Goal: Check status: Check status

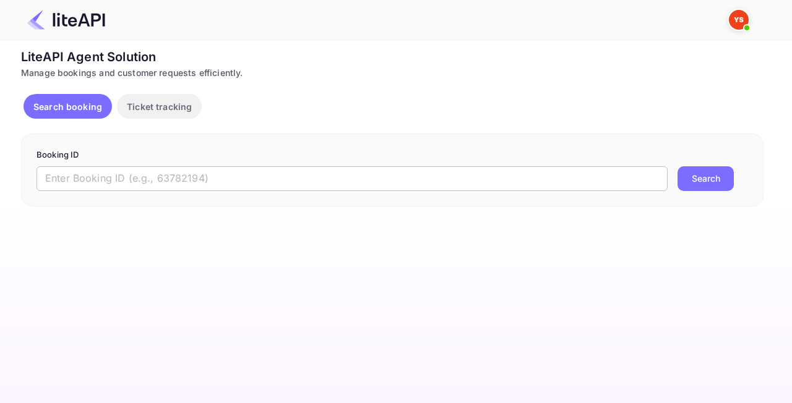
click at [131, 171] on input "text" at bounding box center [352, 178] width 631 height 25
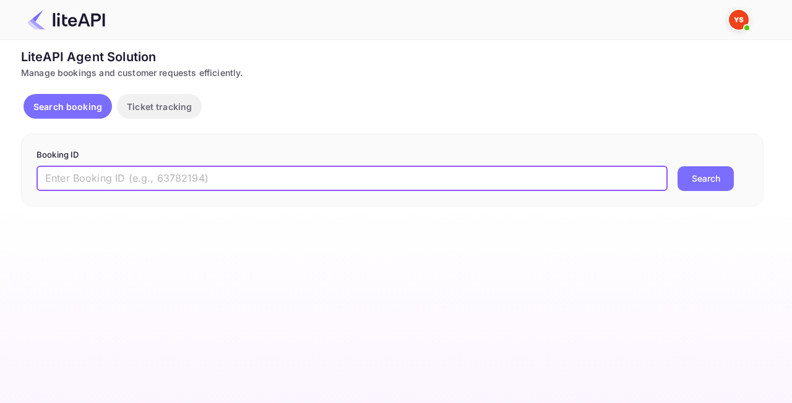
paste input "8513261"
type input "8513261"
click at [713, 177] on button "Search" at bounding box center [706, 178] width 56 height 25
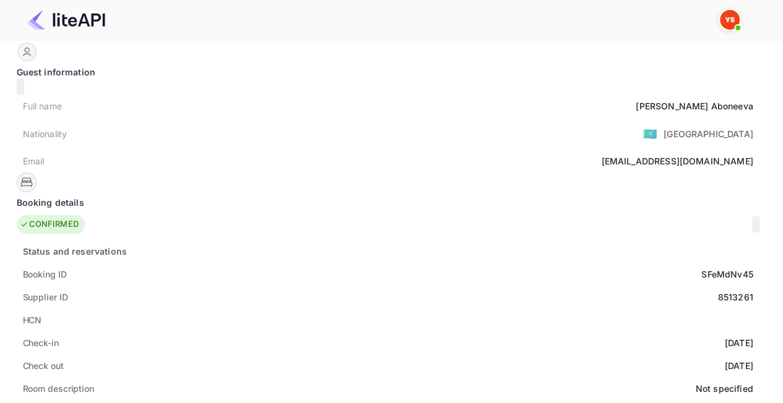
scroll to position [62, 0]
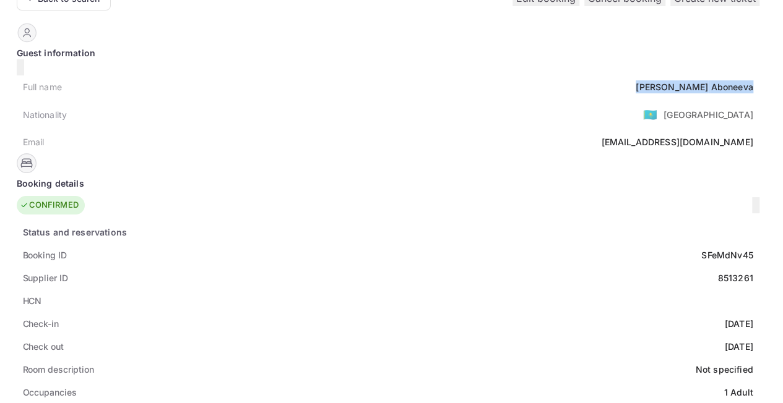
drag, startPoint x: 371, startPoint y: 82, endPoint x: 288, endPoint y: 81, distance: 83.5
click at [288, 81] on div "Full name [PERSON_NAME]" at bounding box center [388, 86] width 743 height 23
copy div "[PERSON_NAME]"
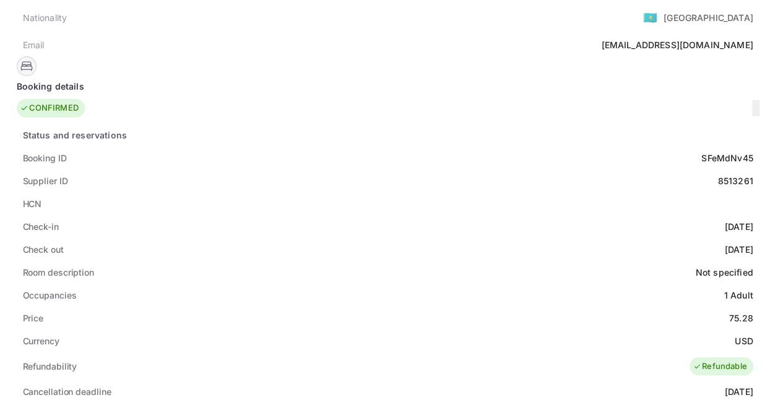
scroll to position [309, 0]
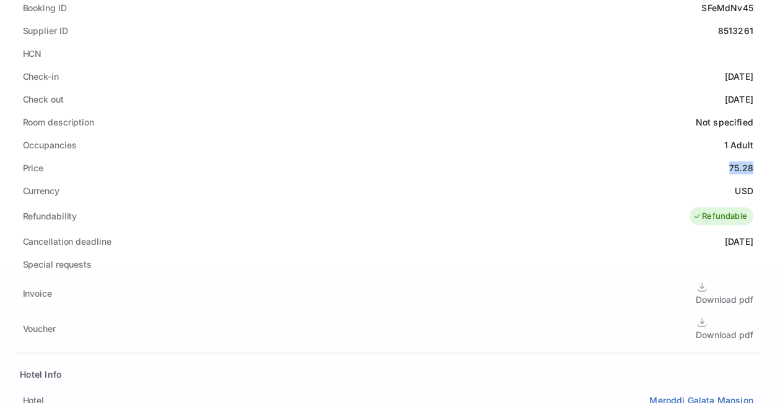
drag, startPoint x: 373, startPoint y: 152, endPoint x: 333, endPoint y: 153, distance: 39.6
click at [335, 157] on div "Price 75.28" at bounding box center [388, 168] width 743 height 23
copy div "75.28"
